Goal: Navigation & Orientation: Find specific page/section

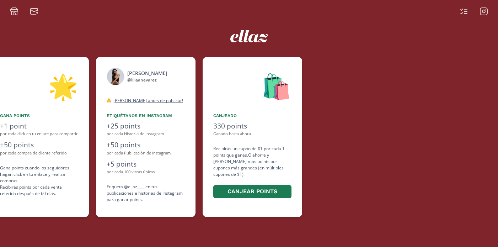
scroll to position [0, 427]
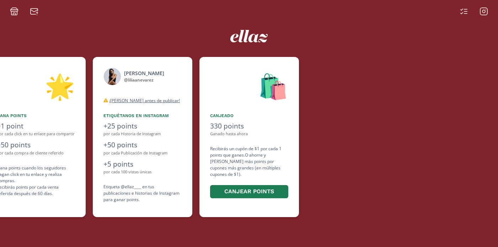
click at [482, 10] on icon at bounding box center [484, 11] width 9 height 9
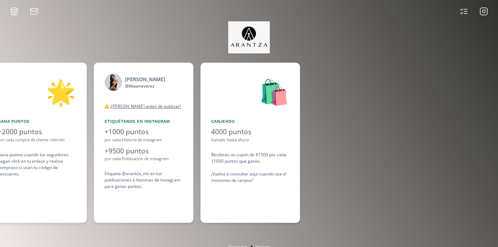
scroll to position [0, 534]
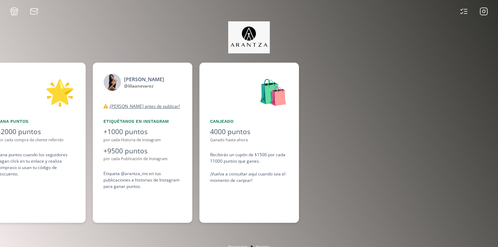
click at [481, 9] on rect at bounding box center [484, 11] width 7 height 7
